Goal: Transaction & Acquisition: Purchase product/service

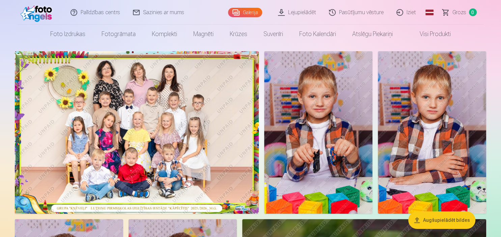
scroll to position [35, 0]
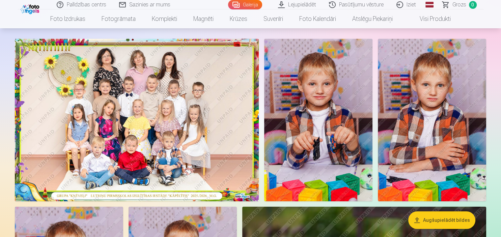
click at [432, 219] on button "Augšupielādēt bildes" at bounding box center [441, 220] width 67 height 18
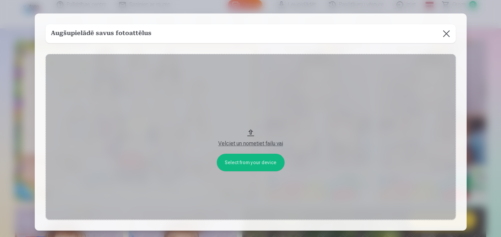
click at [250, 134] on button "Velciet un nometiet failu vai" at bounding box center [251, 137] width 410 height 166
click at [249, 129] on button "Velciet un nometiet failu vai" at bounding box center [251, 137] width 410 height 166
click at [444, 33] on button at bounding box center [446, 33] width 19 height 19
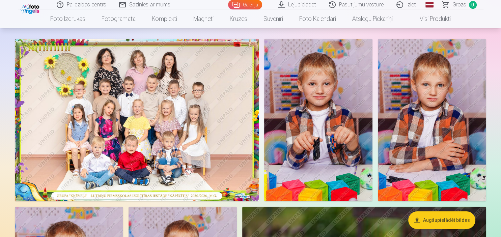
click at [176, 136] on img at bounding box center [137, 120] width 244 height 163
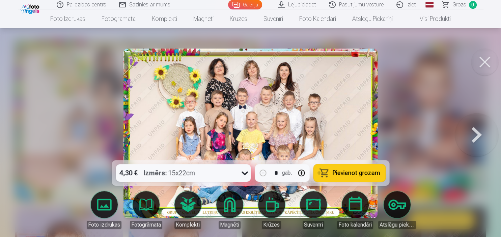
click at [475, 137] on button at bounding box center [476, 133] width 43 height 40
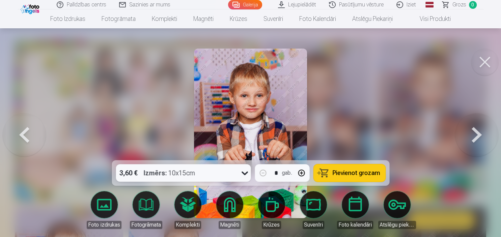
click at [392, 136] on div at bounding box center [250, 118] width 501 height 237
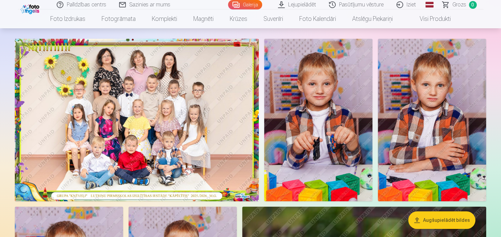
click at [293, 154] on img at bounding box center [318, 120] width 108 height 163
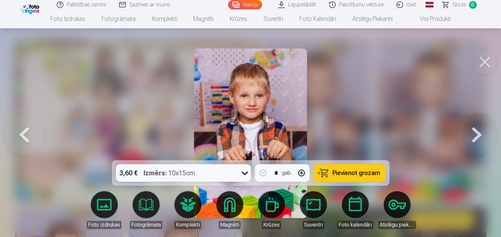
click at [284, 137] on img at bounding box center [250, 134] width 113 height 170
click at [474, 132] on button at bounding box center [476, 133] width 43 height 40
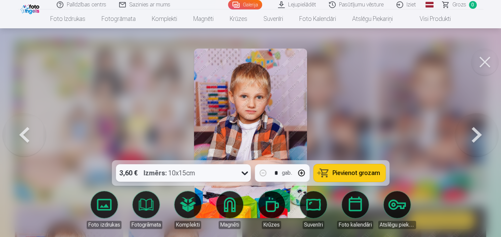
click at [474, 132] on button at bounding box center [476, 133] width 43 height 40
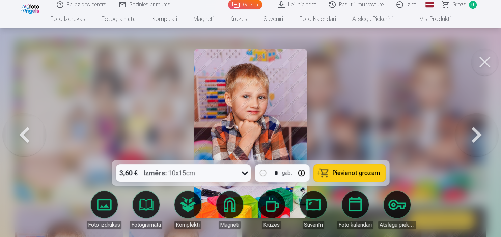
click at [474, 132] on button at bounding box center [476, 133] width 43 height 40
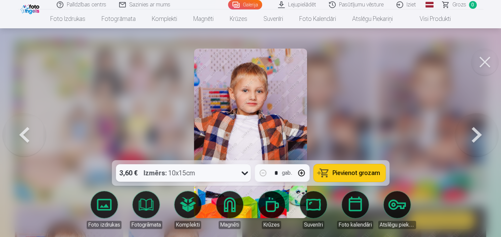
drag, startPoint x: 252, startPoint y: 163, endPoint x: 245, endPoint y: 185, distance: 23.6
click at [245, 185] on div "3,60 € Izmērs : 10x15cm * gab. Pievienot grozam" at bounding box center [251, 173] width 278 height 26
drag, startPoint x: 246, startPoint y: 183, endPoint x: 246, endPoint y: 194, distance: 11.5
click at [246, 194] on div "3,60 € Izmērs : 10x15cm * gab. Pievienot grozam Foto izdrukas Fotogrāmata Kompl…" at bounding box center [250, 134] width 495 height 170
click at [475, 135] on button at bounding box center [476, 133] width 43 height 40
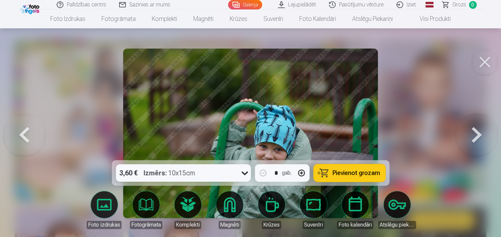
click at [223, 83] on img at bounding box center [250, 134] width 255 height 170
click at [227, 91] on img at bounding box center [250, 134] width 255 height 170
click at [325, 115] on img at bounding box center [250, 134] width 255 height 170
click at [325, 113] on img at bounding box center [250, 134] width 255 height 170
click at [473, 134] on button at bounding box center [476, 133] width 43 height 40
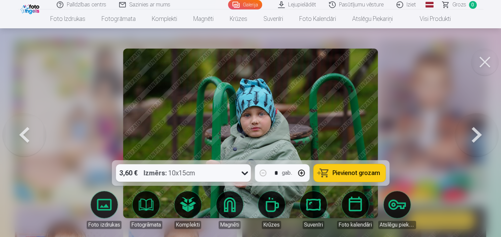
click at [473, 134] on button at bounding box center [476, 133] width 43 height 40
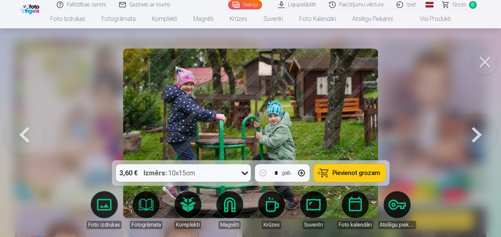
click at [428, 132] on div at bounding box center [250, 118] width 501 height 237
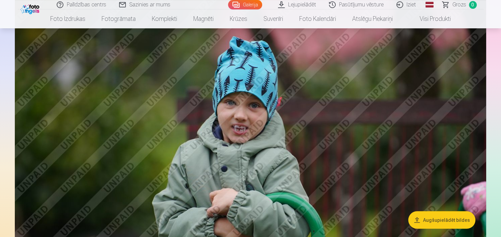
scroll to position [3774, 0]
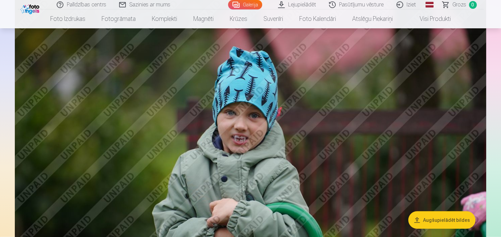
click at [250, 138] on img at bounding box center [250, 154] width 471 height 314
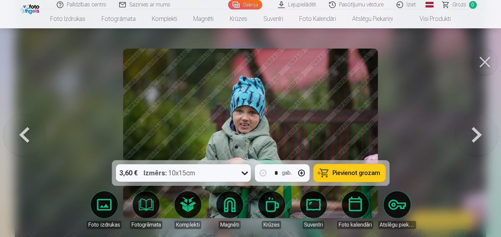
click at [411, 120] on div at bounding box center [250, 118] width 501 height 237
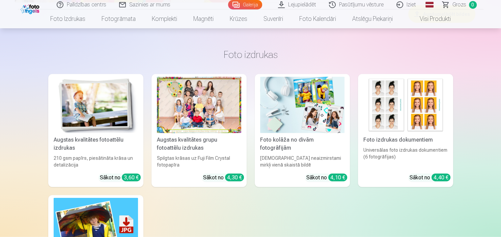
scroll to position [6481, 0]
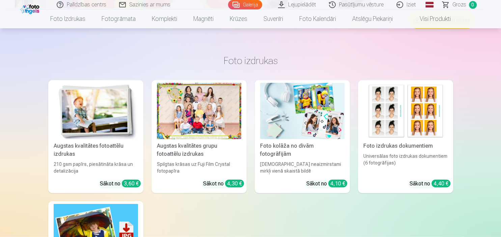
click at [177, 110] on div at bounding box center [199, 111] width 84 height 56
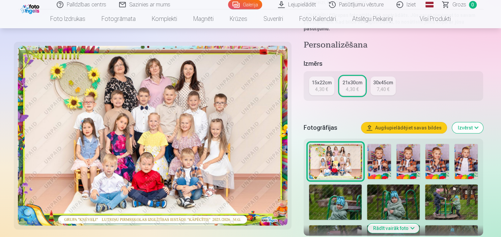
scroll to position [142, 0]
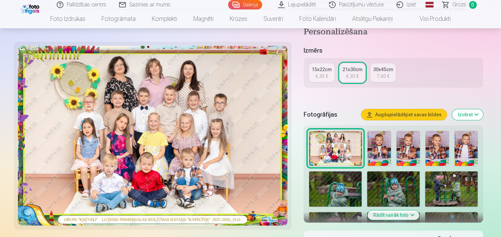
click at [396, 113] on button "Augšupielādējiet savas bildes" at bounding box center [403, 114] width 85 height 11
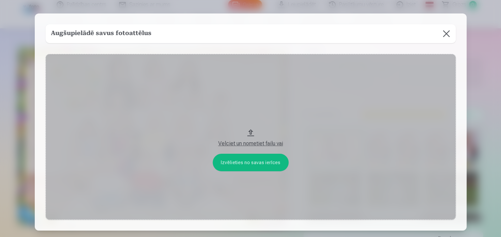
drag, startPoint x: 250, startPoint y: 130, endPoint x: 252, endPoint y: 7, distance: 123.1
click at [252, 7] on div "​ Augšupielādē savus fotoattēlus Izvēlieties no savas ierīces Velciet un nometi…" at bounding box center [250, 142] width 501 height 285
click at [245, 163] on button "Velciet un nometiet failu vai" at bounding box center [251, 137] width 410 height 166
click at [446, 32] on button at bounding box center [446, 33] width 19 height 19
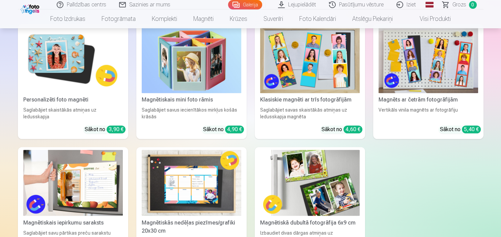
scroll to position [1139, 0]
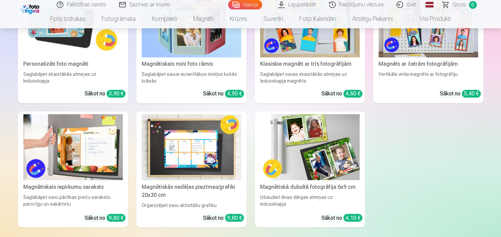
click at [86, 148] on img at bounding box center [72, 147] width 99 height 66
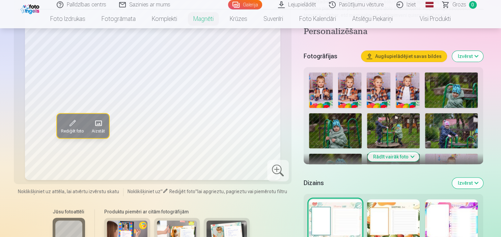
scroll to position [142, 0]
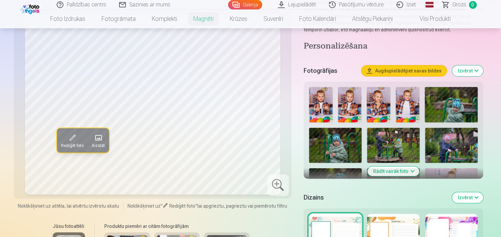
click at [456, 227] on div at bounding box center [451, 235] width 53 height 43
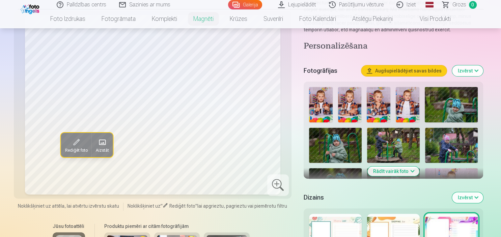
click at [394, 231] on div at bounding box center [393, 235] width 53 height 43
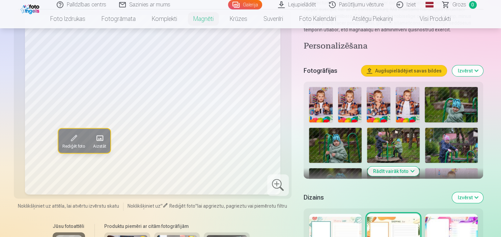
click at [410, 106] on img at bounding box center [408, 104] width 24 height 35
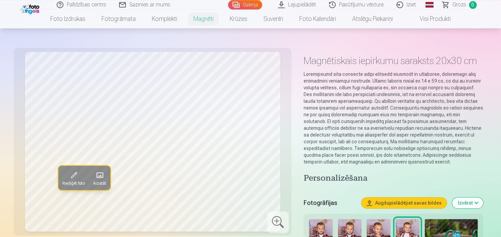
scroll to position [0, 0]
